Goal: Check status

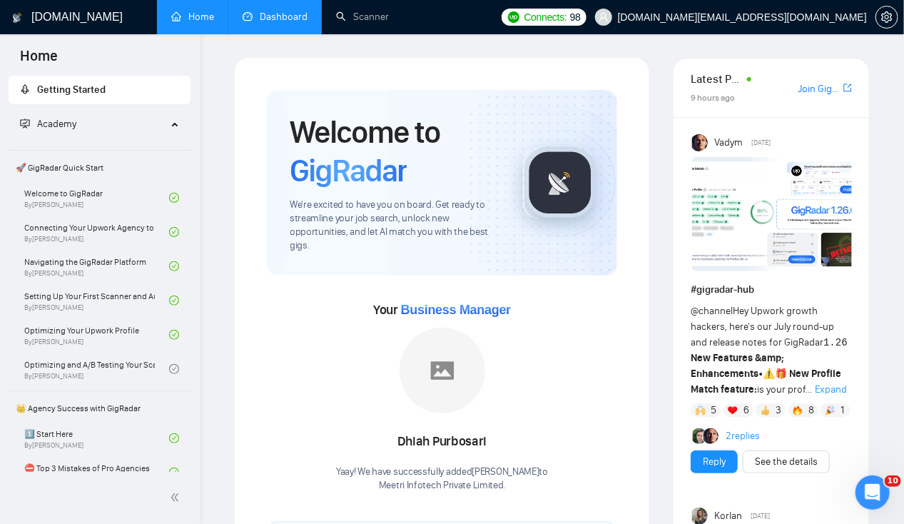
click at [283, 11] on link "Dashboard" at bounding box center [275, 17] width 65 height 12
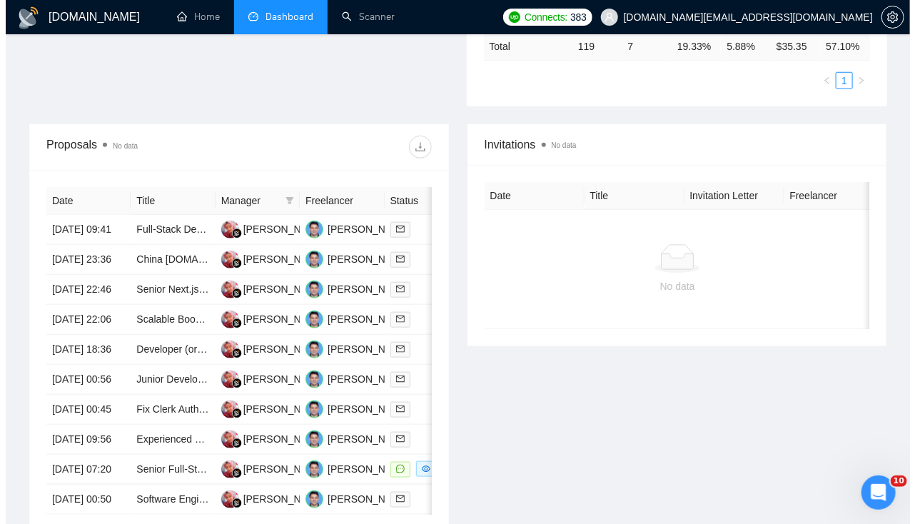
scroll to position [440, 0]
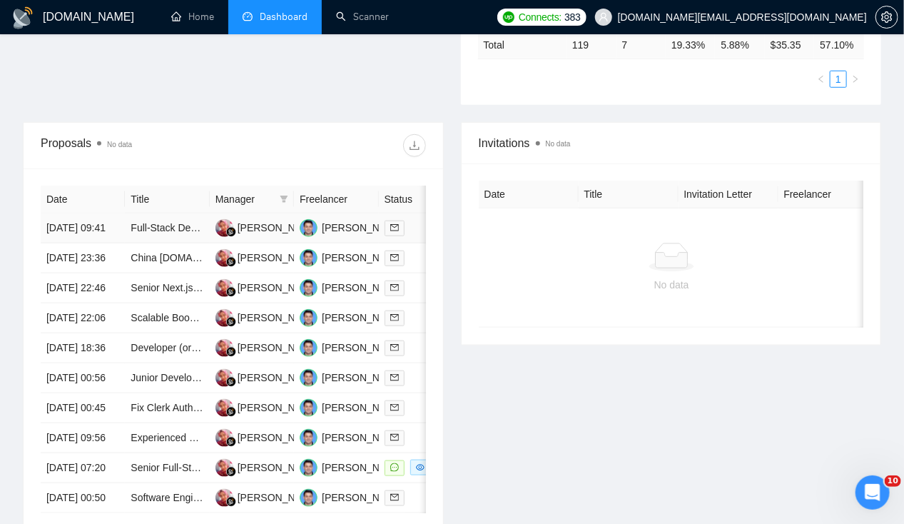
click at [63, 213] on td "[DATE] 09:41" at bounding box center [83, 228] width 84 height 30
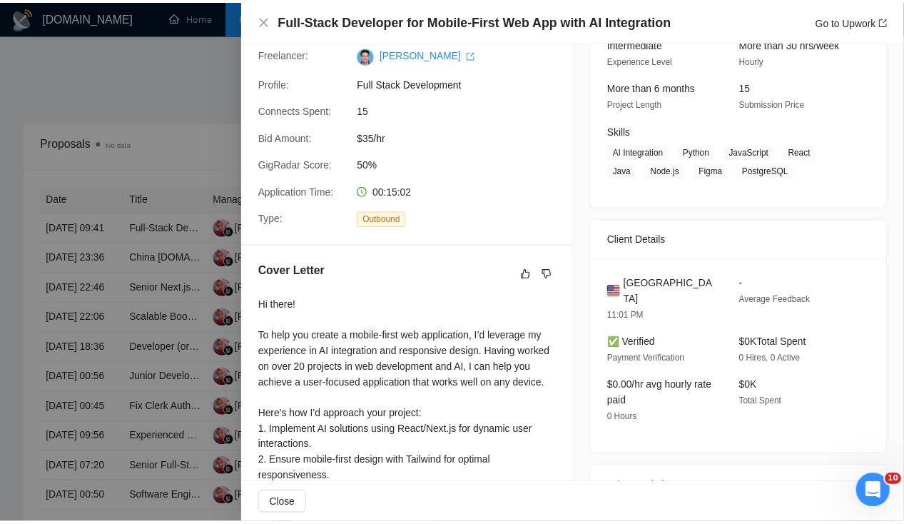
scroll to position [0, 0]
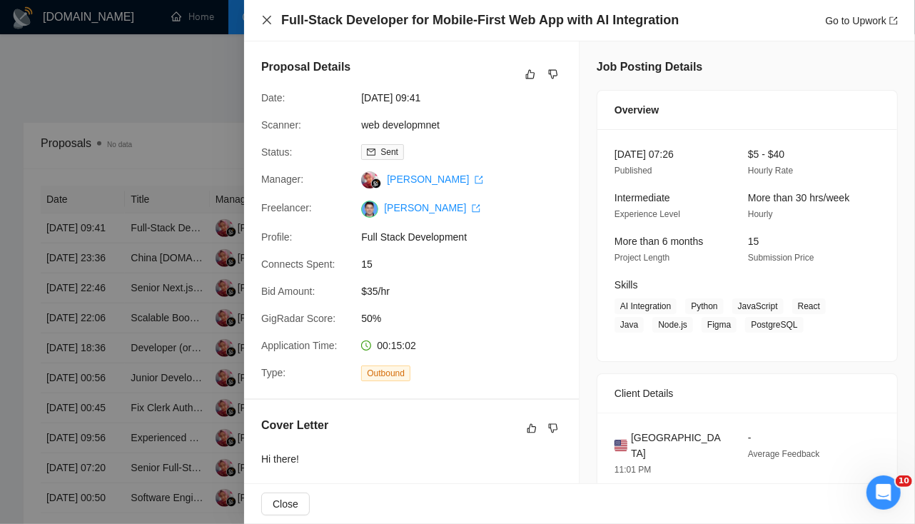
click at [261, 23] on icon "close" at bounding box center [266, 19] width 11 height 11
